Goal: Communication & Community: Answer question/provide support

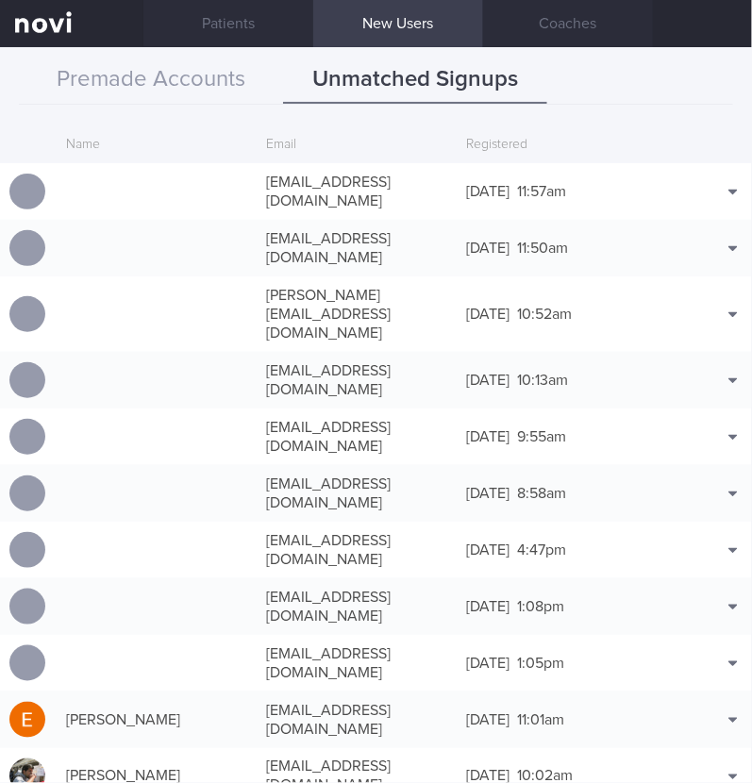
scroll to position [136, 0]
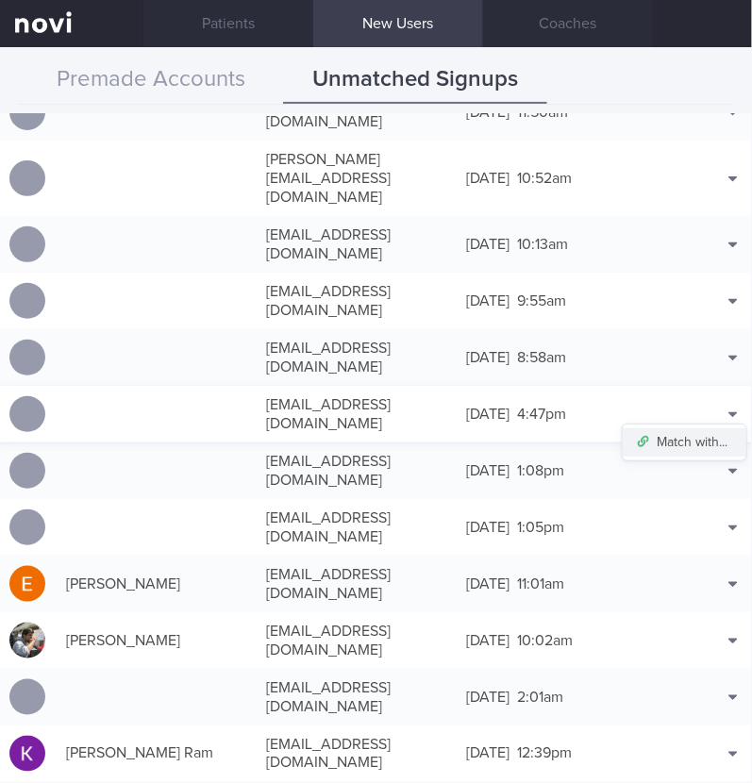
click at [688, 428] on button "Match with..." at bounding box center [684, 442] width 124 height 28
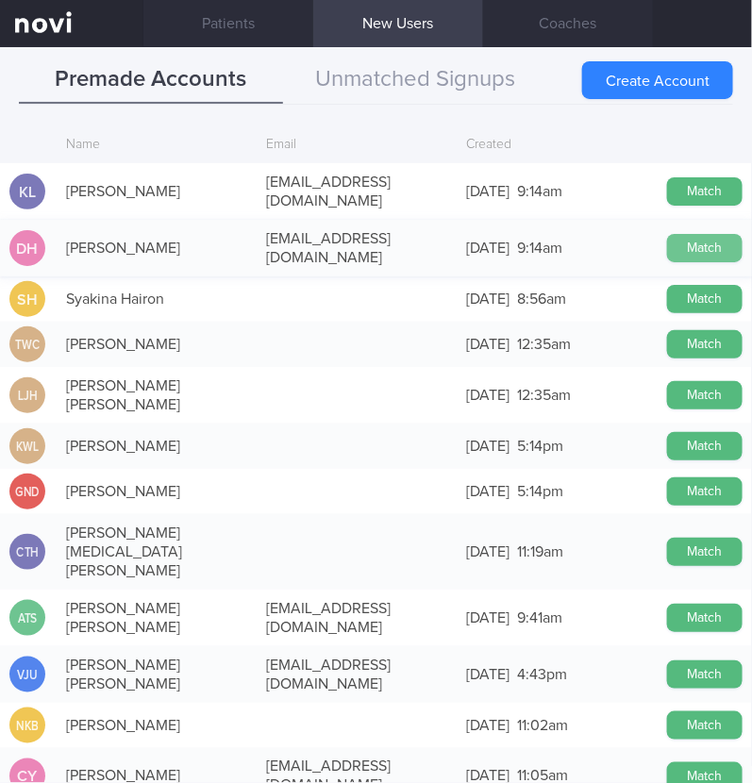
click at [682, 234] on button "Match" at bounding box center [704, 248] width 75 height 28
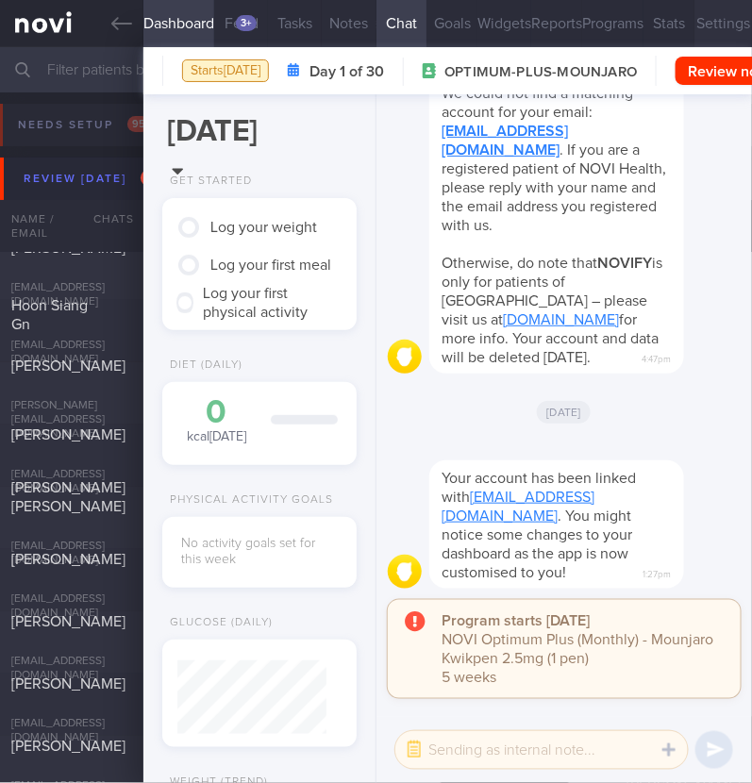
click at [712, 25] on button "Settings" at bounding box center [723, 23] width 58 height 47
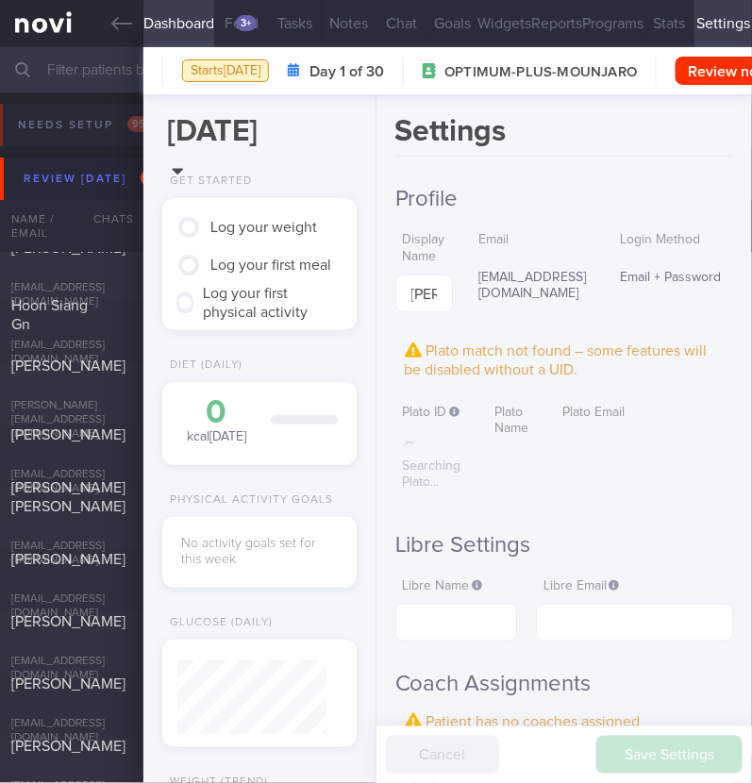
scroll to position [589, 0]
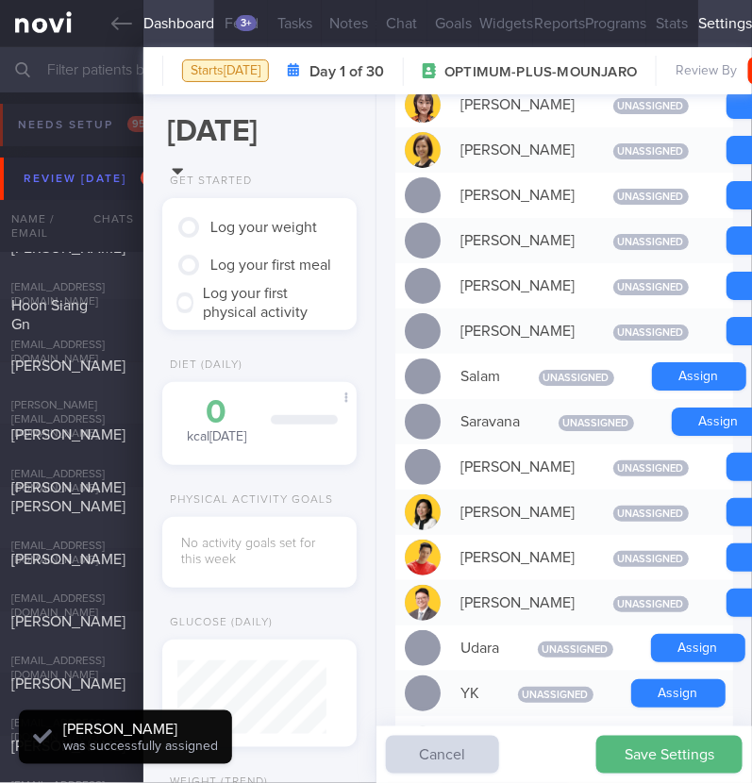
scroll to position [1214, 0]
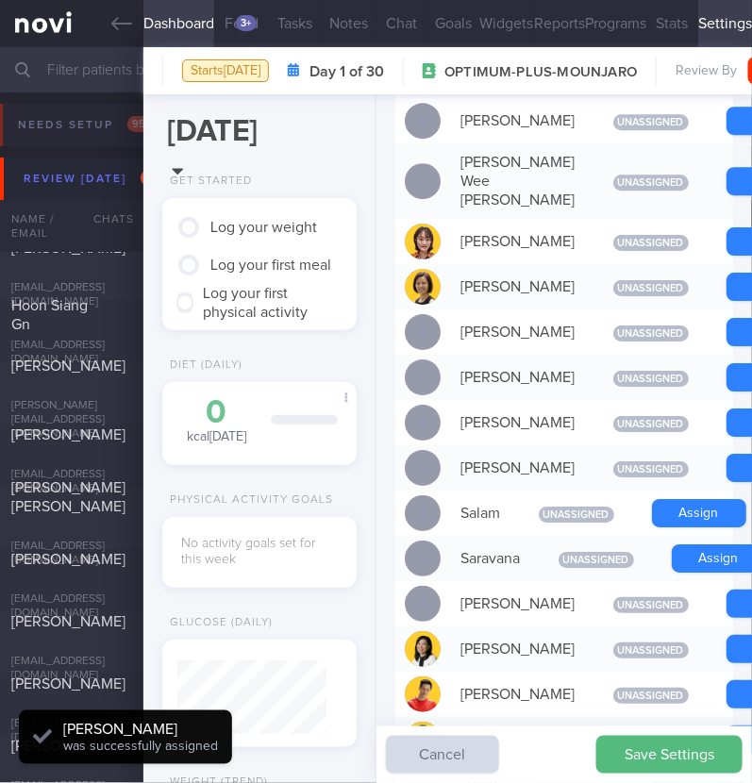
click at [401, 16] on button "Chat" at bounding box center [402, 23] width 52 height 47
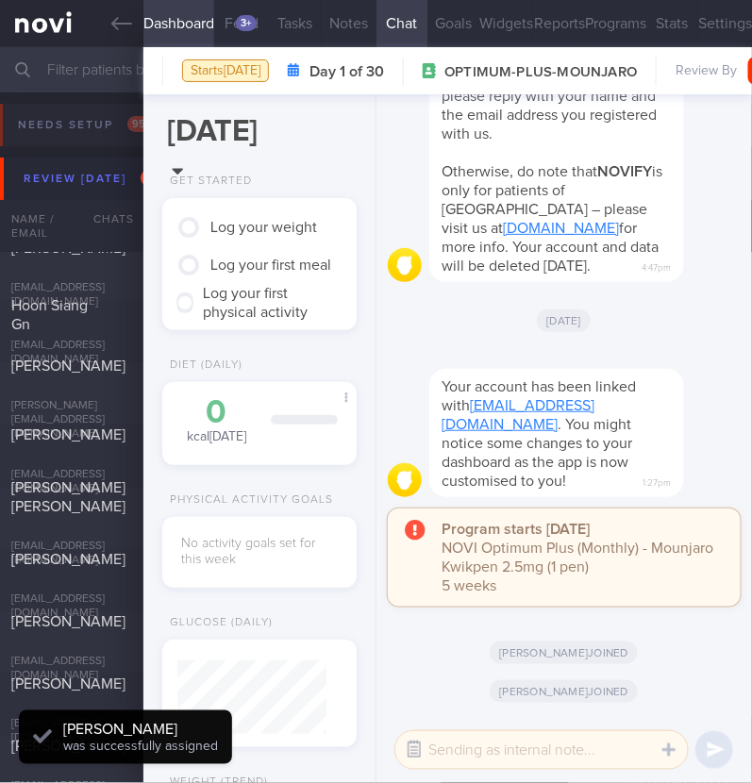
click at [413, 761] on button "button" at bounding box center [414, 750] width 34 height 34
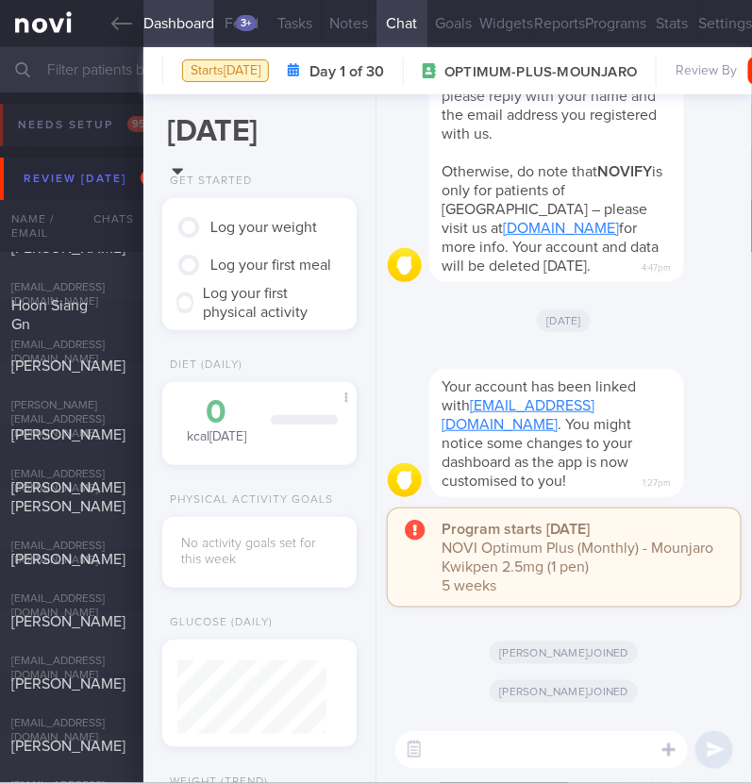
click at [508, 754] on textarea at bounding box center [541, 750] width 292 height 38
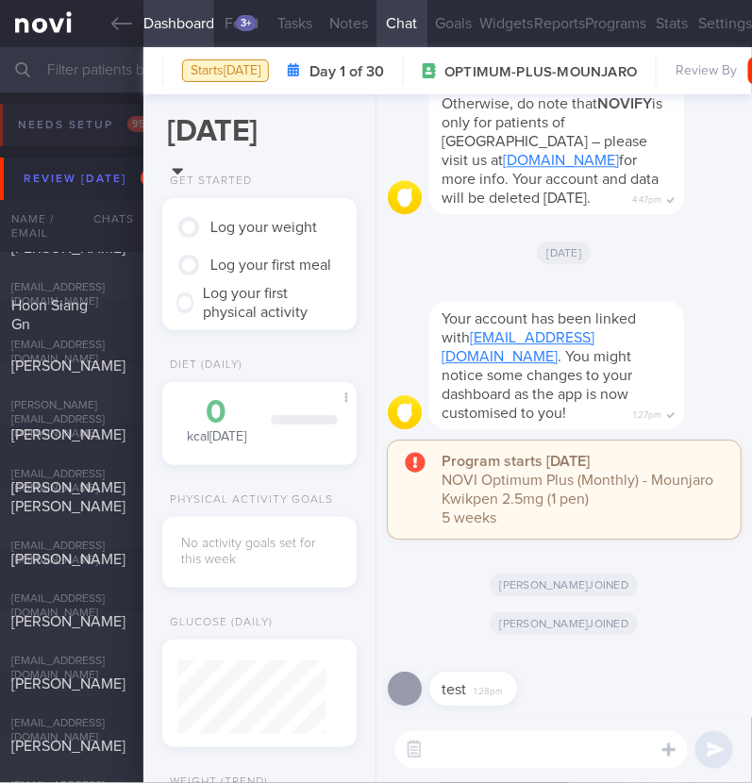
click at [594, 738] on textarea at bounding box center [541, 750] width 292 height 38
type textarea "hi:)"
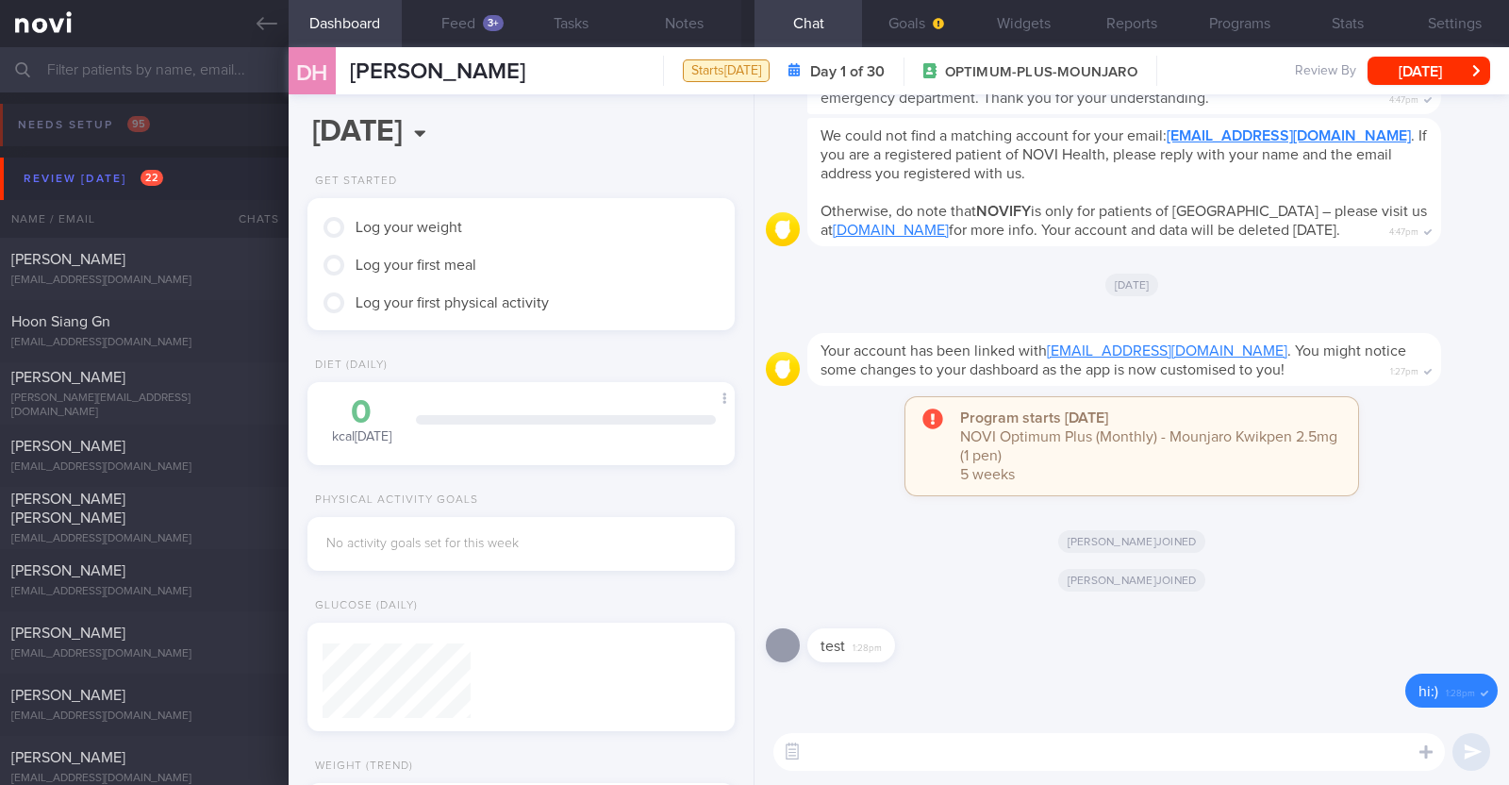
scroll to position [188, 375]
